Goal: Entertainment & Leisure: Consume media (video, audio)

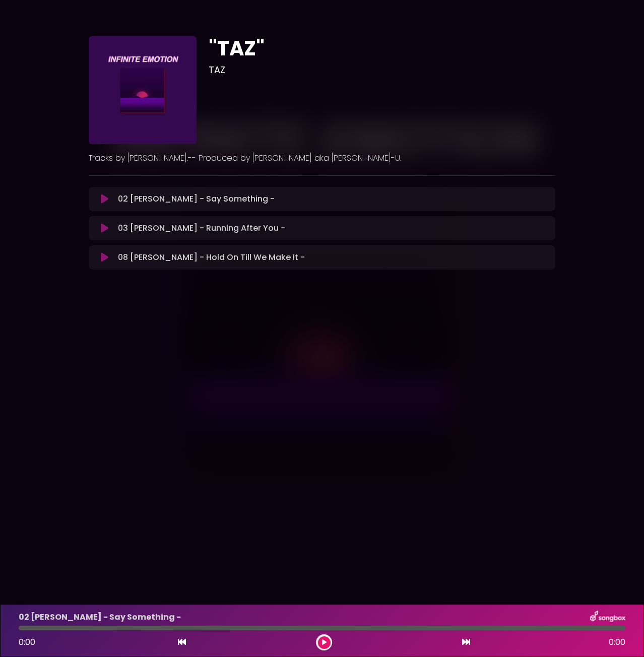
click at [105, 200] on icon at bounding box center [105, 199] width 8 height 10
click at [83, 629] on div at bounding box center [322, 628] width 607 height 5
click at [266, 626] on div at bounding box center [322, 628] width 607 height 5
click at [270, 628] on div at bounding box center [322, 628] width 607 height 5
click at [105, 227] on icon at bounding box center [105, 228] width 8 height 10
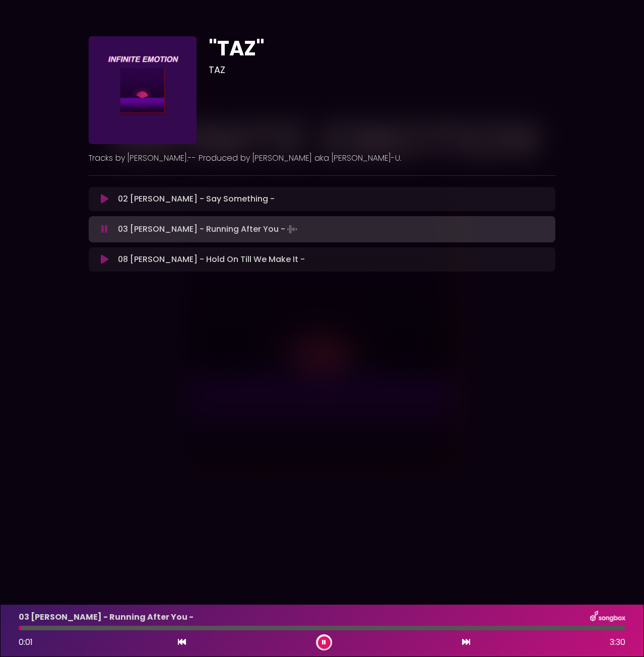
click at [173, 630] on div "03 [PERSON_NAME] - Running After You - 0:01 3:30" at bounding box center [322, 631] width 619 height 40
click at [175, 625] on div "03 [PERSON_NAME] - Running After You - 0:01 3:30" at bounding box center [322, 631] width 619 height 40
click at [101, 261] on icon at bounding box center [105, 260] width 8 height 10
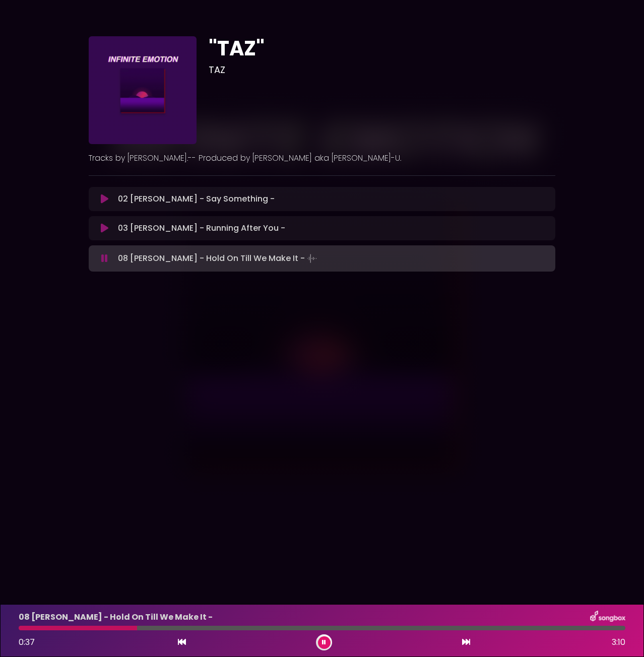
click at [324, 643] on icon at bounding box center [324, 643] width 4 height 6
